Goal: Transaction & Acquisition: Purchase product/service

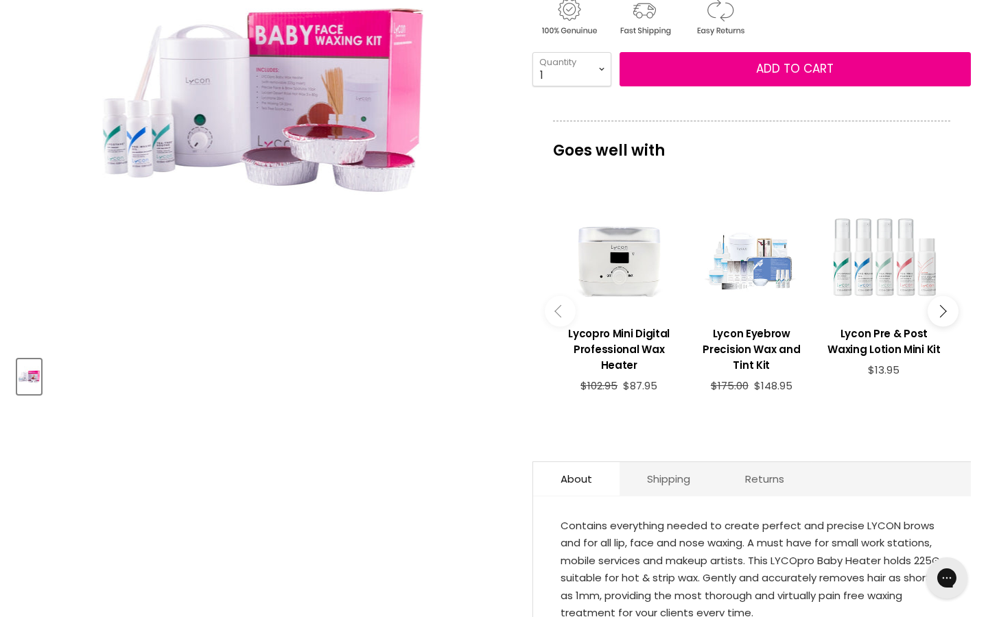
scroll to position [296, 0]
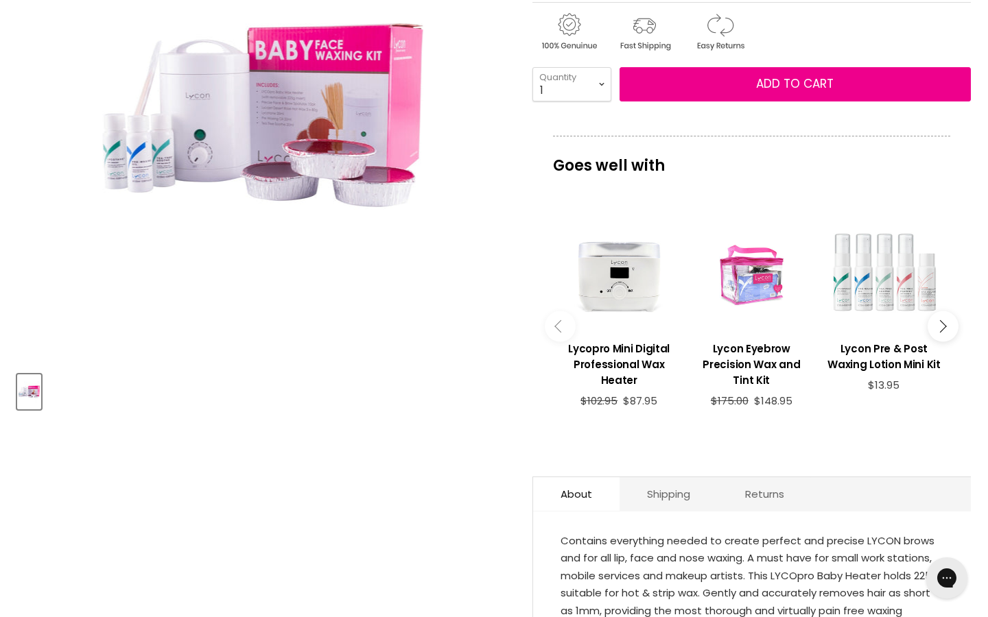
click at [770, 272] on div "Main content" at bounding box center [751, 271] width 119 height 119
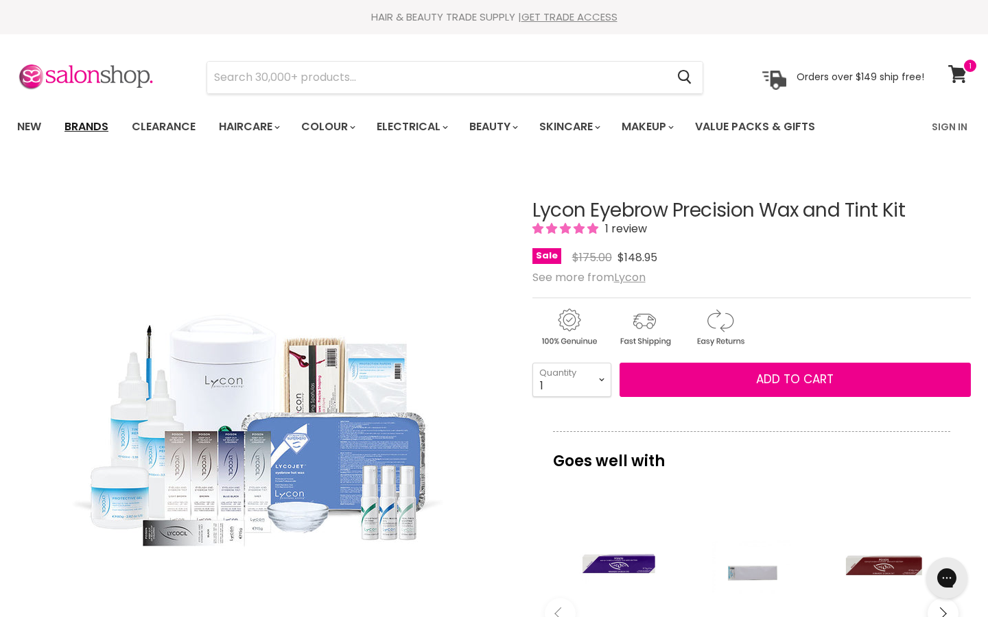
click at [86, 126] on link "Brands" at bounding box center [86, 126] width 64 height 29
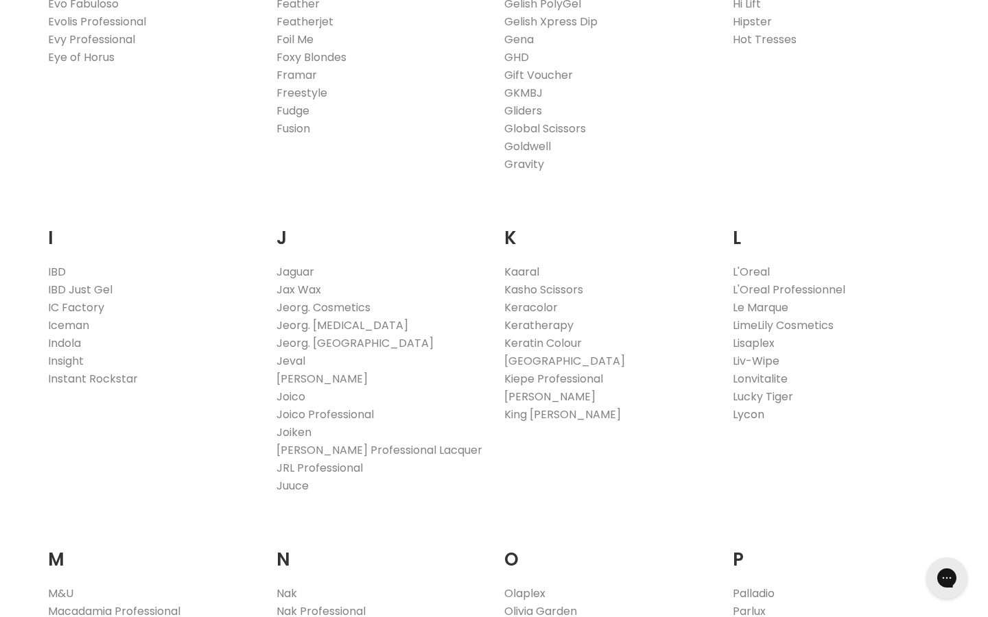
click at [754, 416] on link "Lycon" at bounding box center [748, 415] width 32 height 16
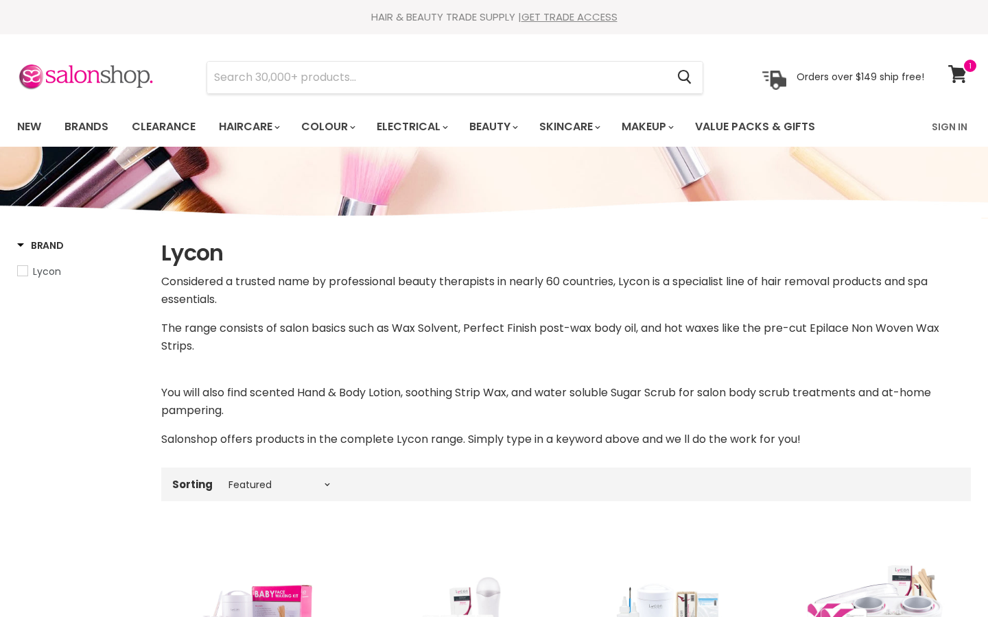
select select "manual"
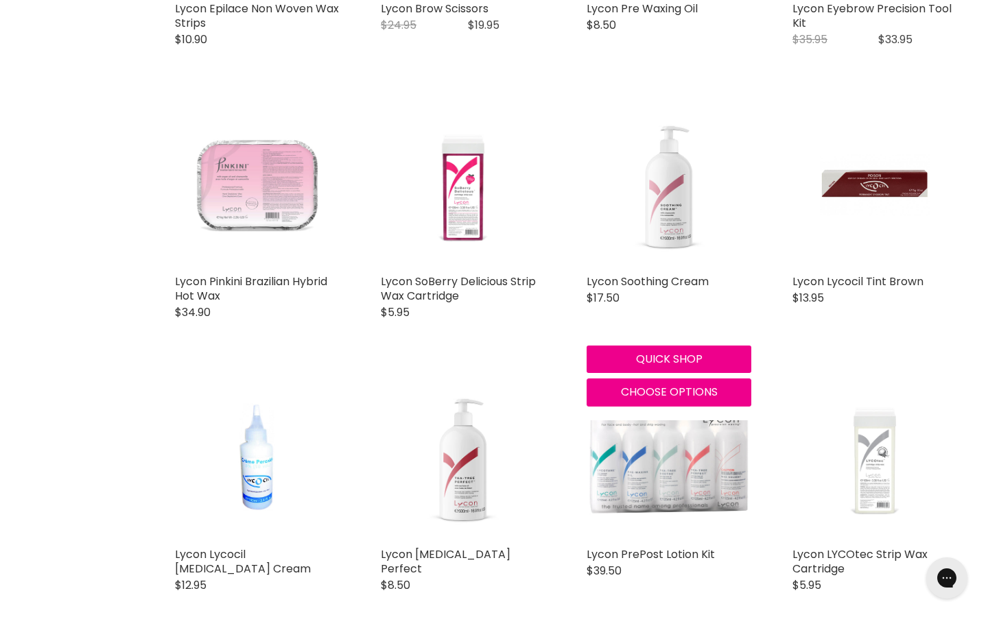
scroll to position [3160, 0]
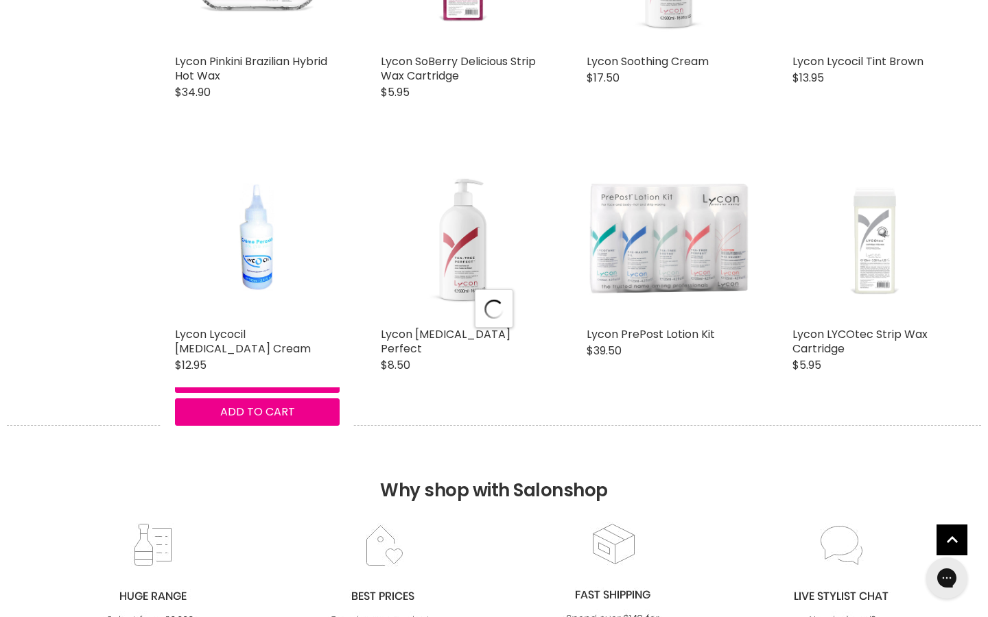
select select "manual"
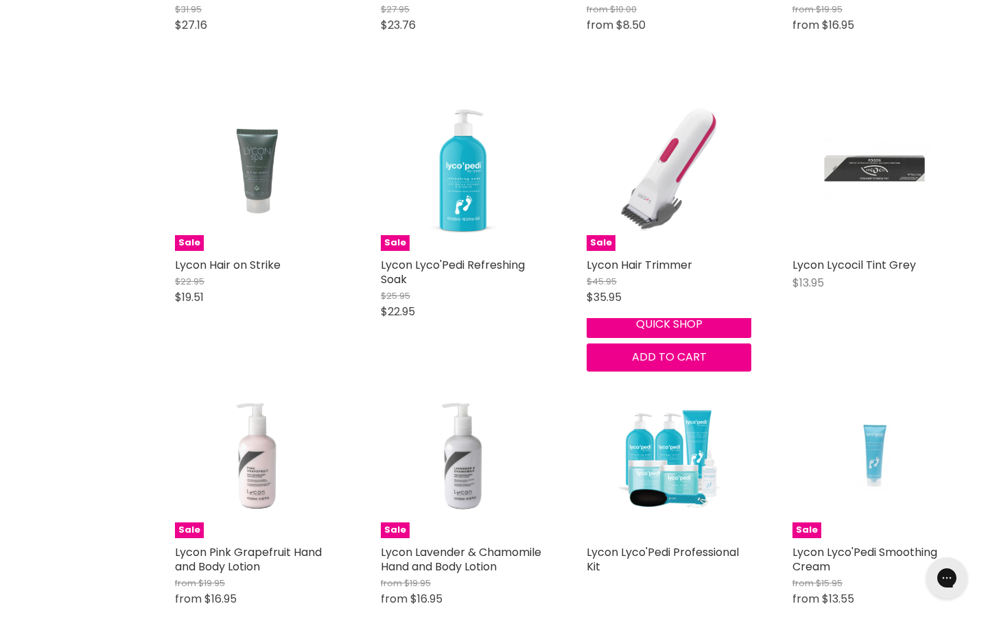
scroll to position [5988, 0]
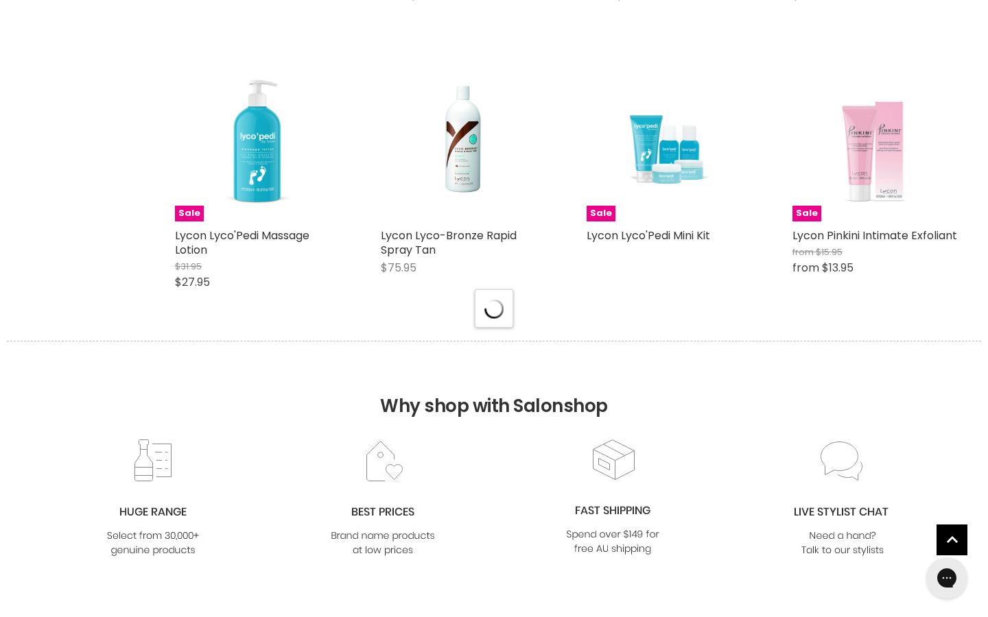
select select "manual"
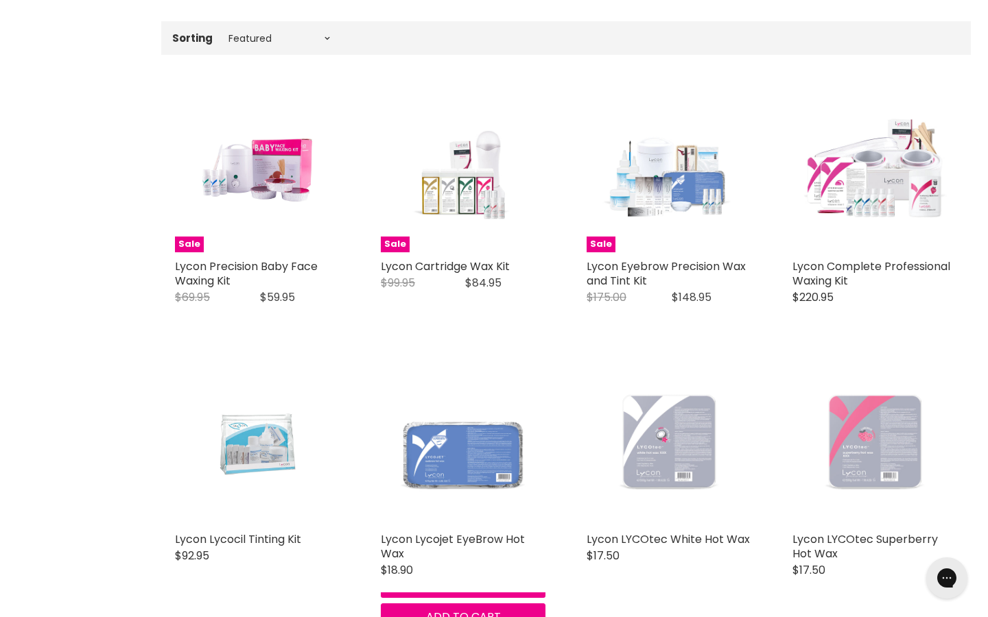
scroll to position [446, 0]
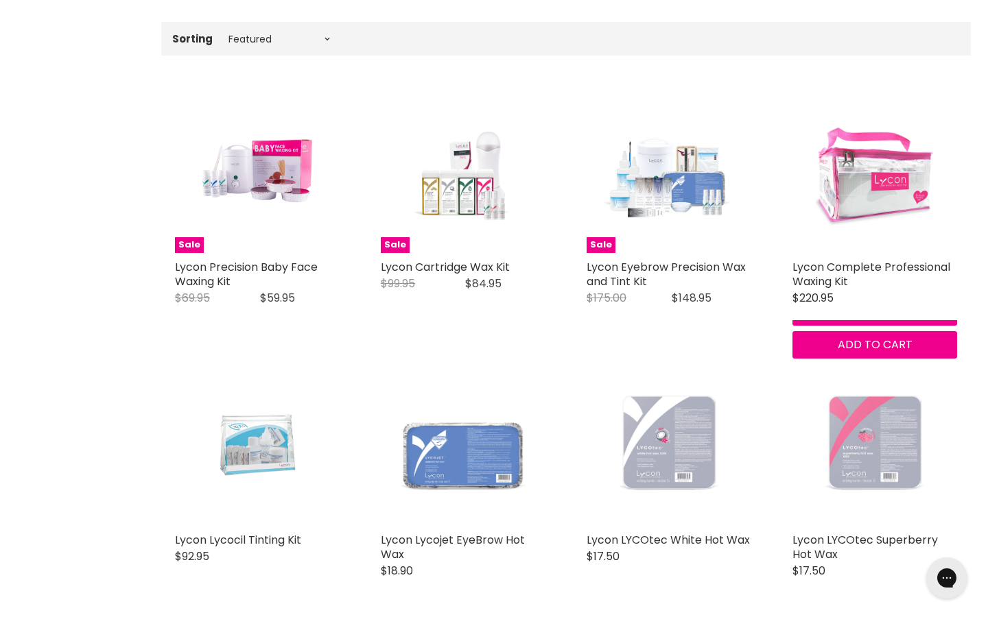
click at [842, 177] on img "Main content" at bounding box center [874, 170] width 165 height 165
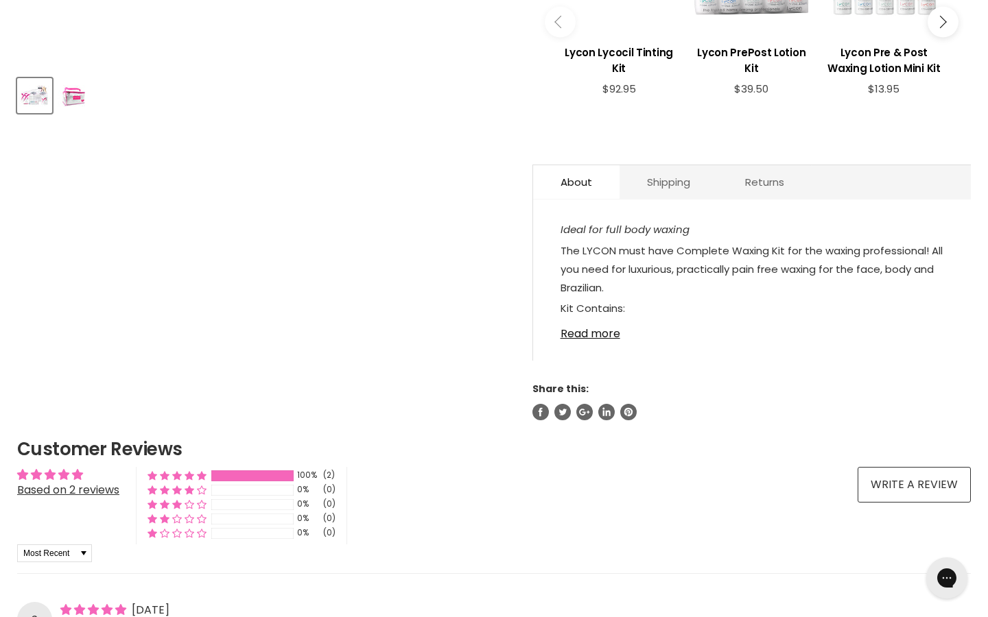
scroll to position [595, 0]
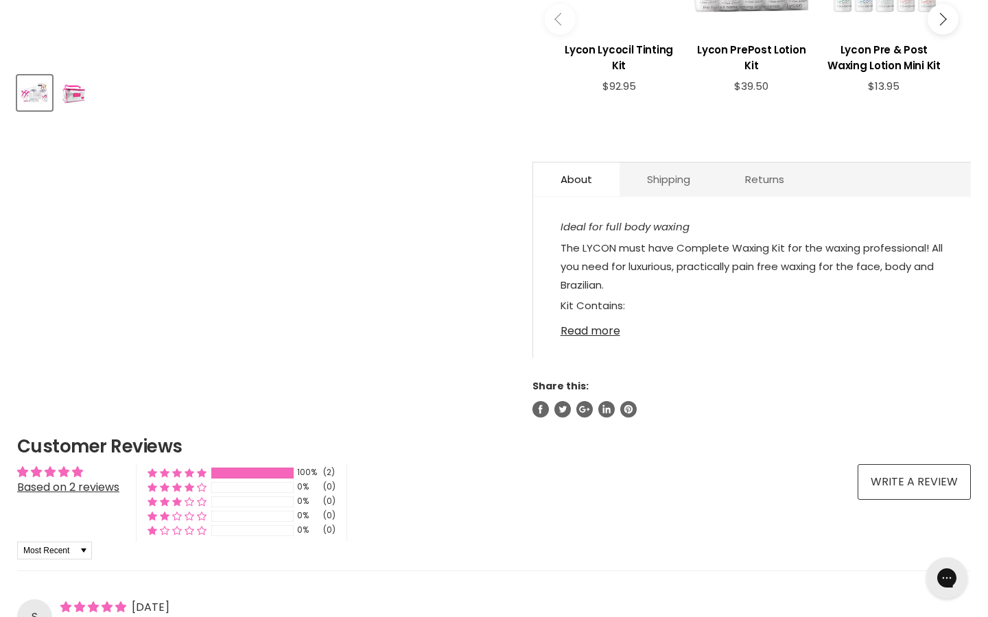
click at [586, 317] on link "Read more" at bounding box center [751, 327] width 383 height 21
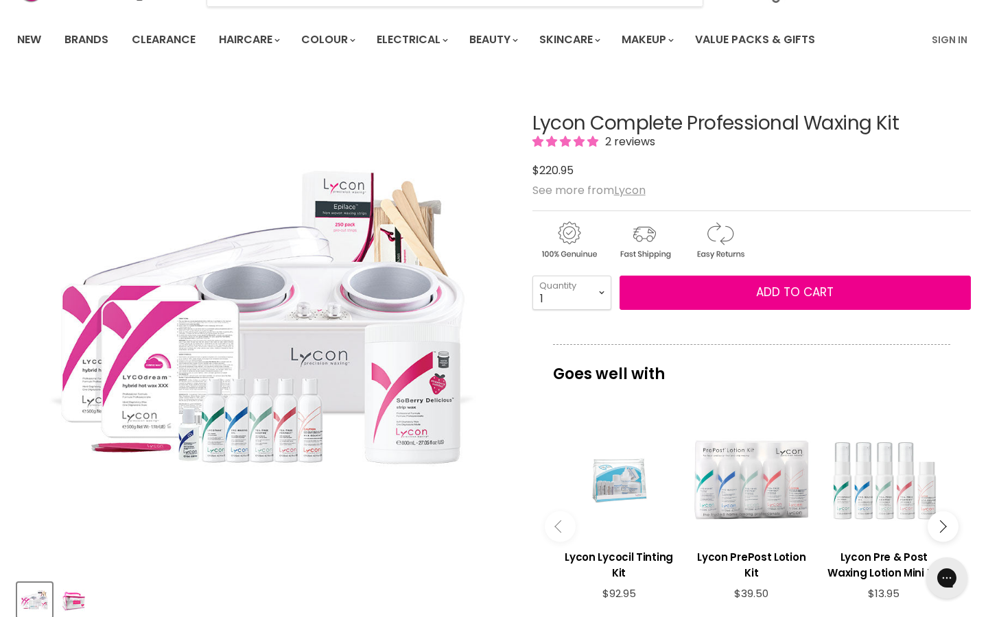
scroll to position [0, 0]
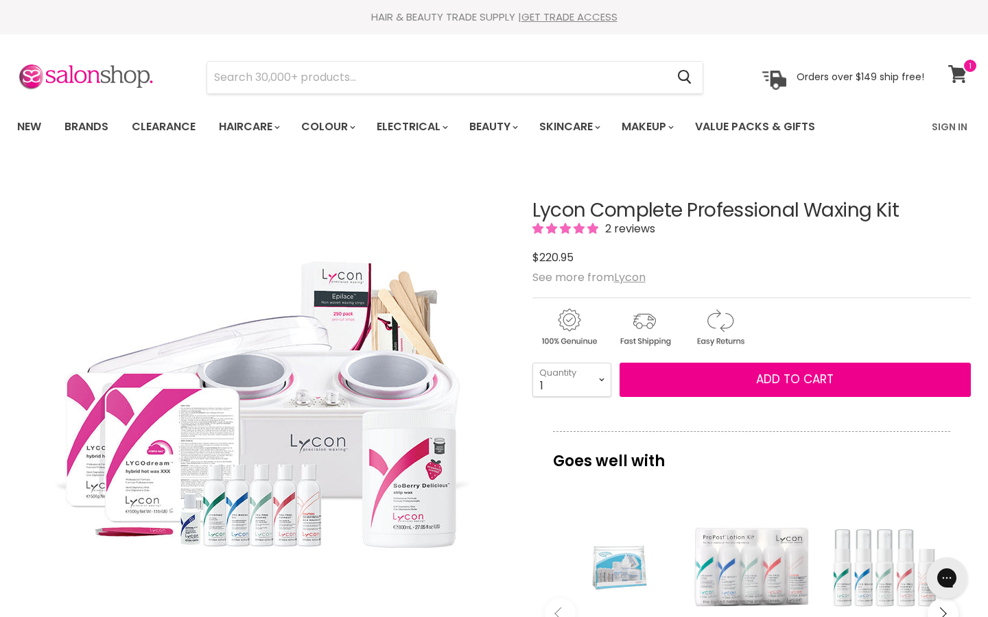
click at [959, 71] on icon at bounding box center [957, 74] width 19 height 18
